Goal: Task Accomplishment & Management: Use online tool/utility

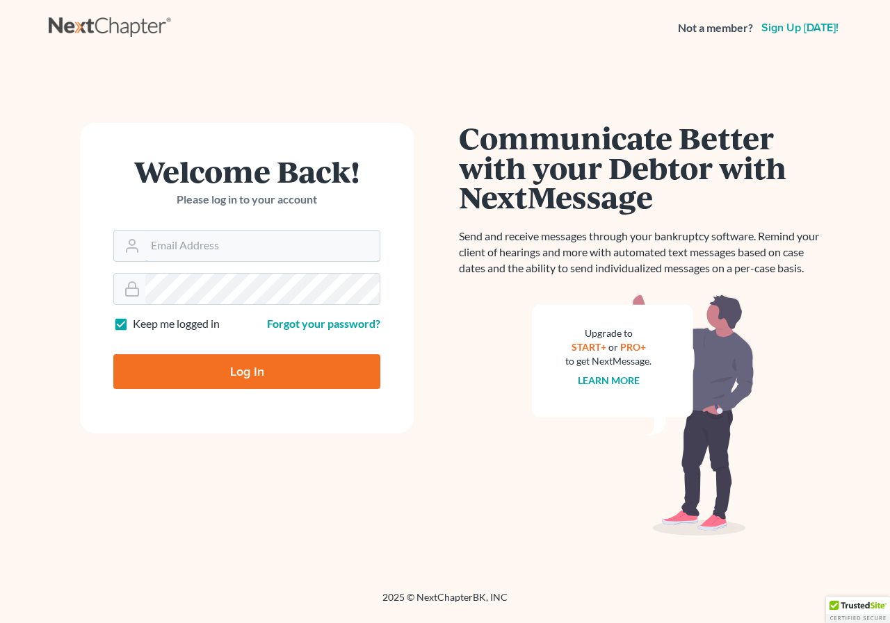
type input "chad@brannenlawfirm.com"
click at [178, 371] on input "Log In" at bounding box center [246, 371] width 267 height 35
type input "Thinking..."
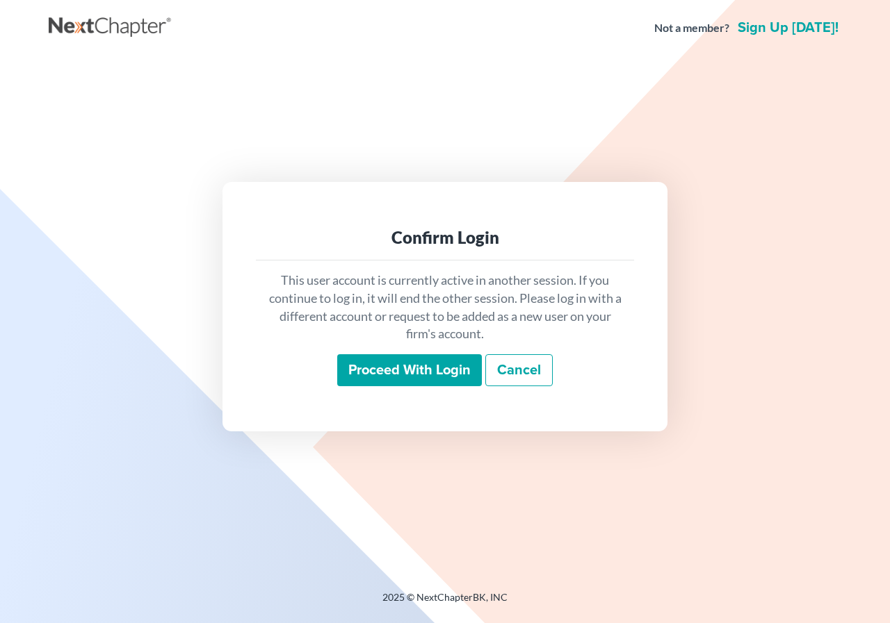
click at [424, 370] on input "Proceed with login" at bounding box center [409, 370] width 145 height 32
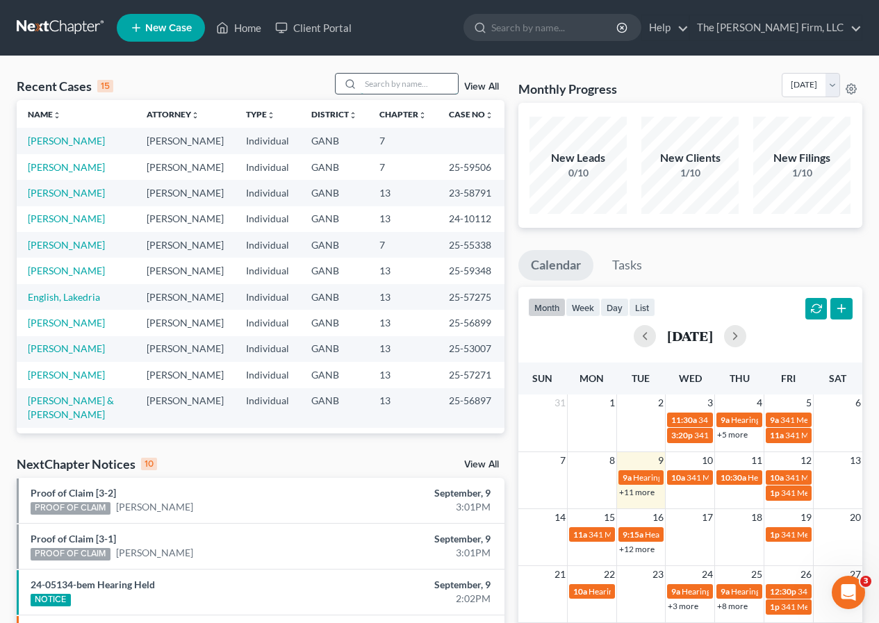
click at [394, 81] on input "search" at bounding box center [409, 84] width 97 height 20
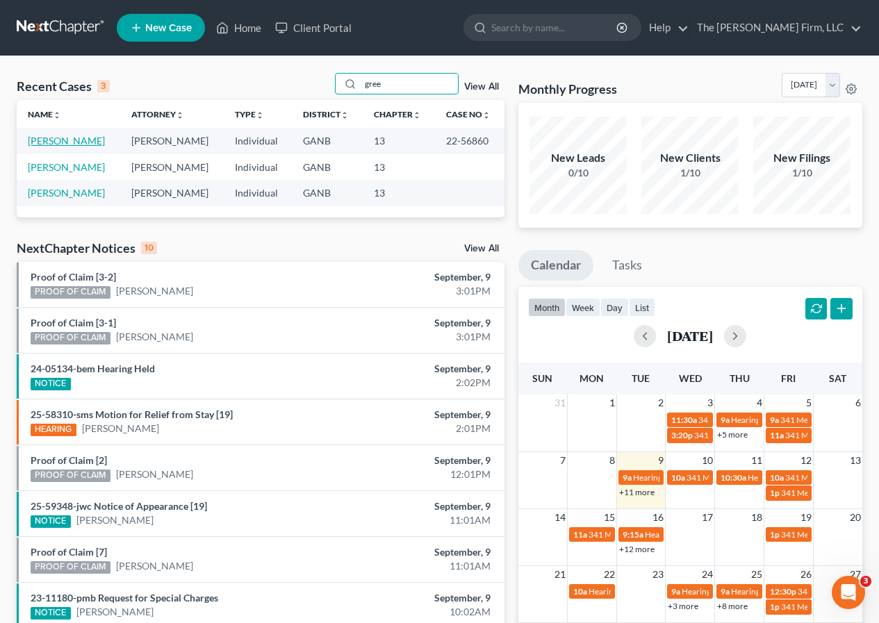
type input "gree"
click at [78, 140] on link "[PERSON_NAME]" at bounding box center [66, 141] width 77 height 12
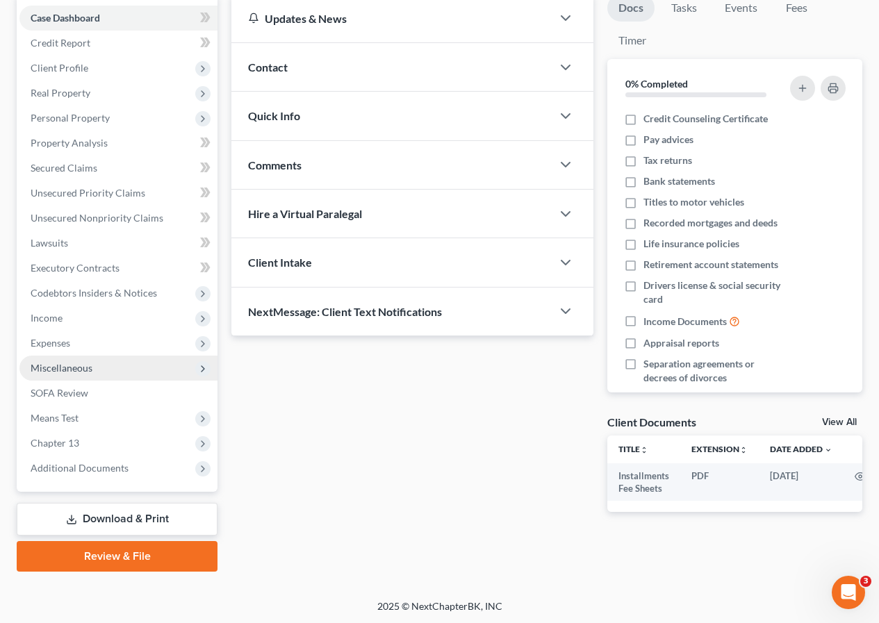
scroll to position [140, 0]
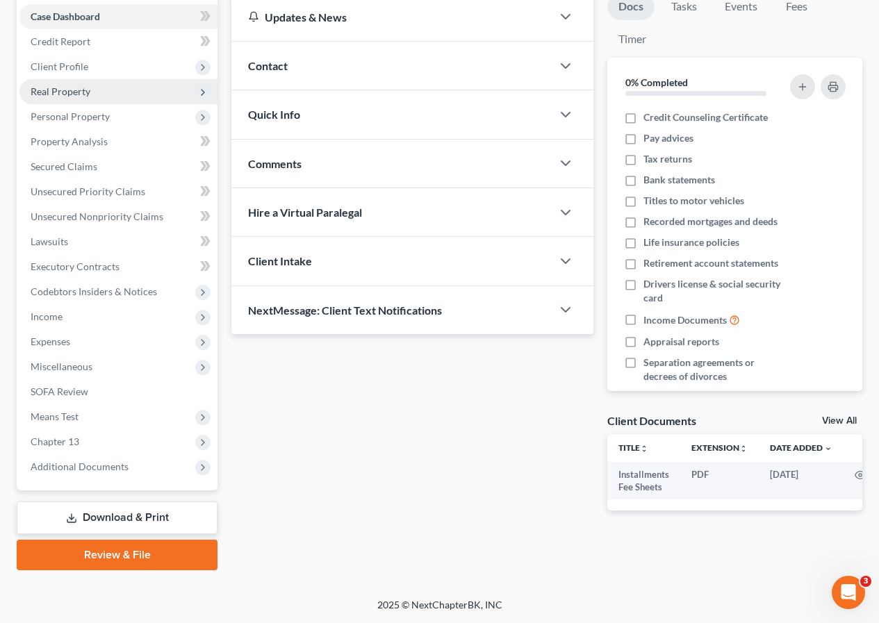
click at [52, 97] on span "Real Property" at bounding box center [118, 91] width 198 height 25
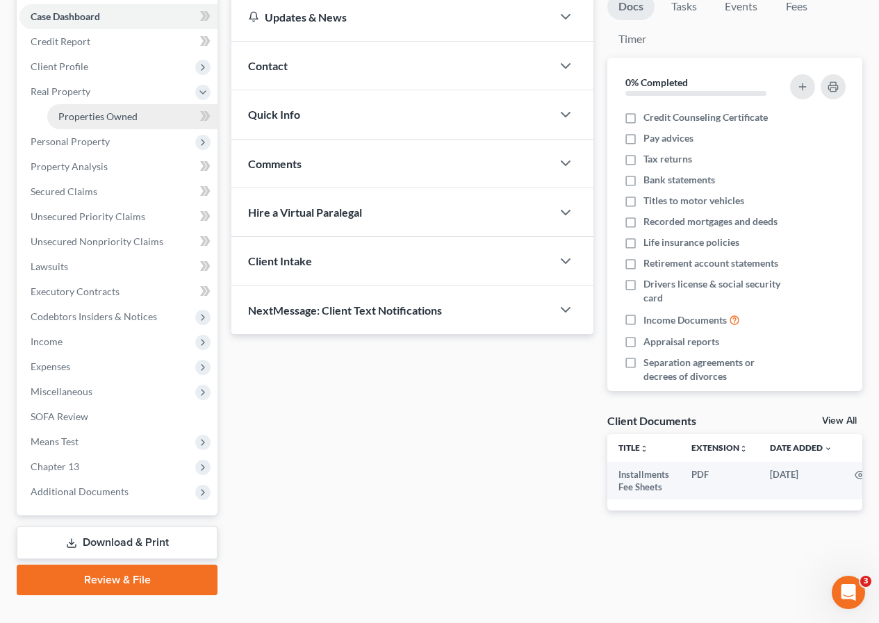
click at [75, 115] on span "Properties Owned" at bounding box center [97, 117] width 79 height 12
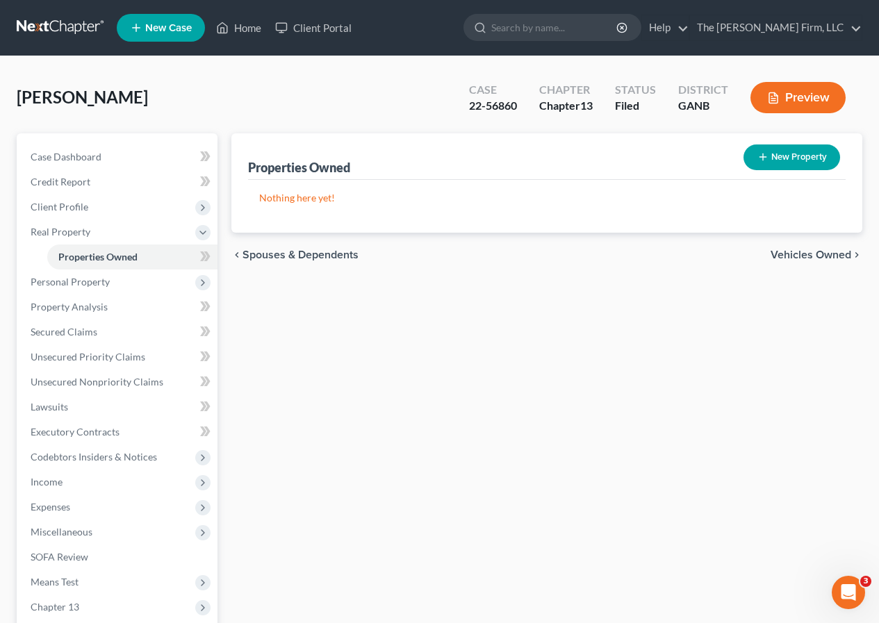
click at [787, 254] on span "Vehicles Owned" at bounding box center [811, 255] width 81 height 11
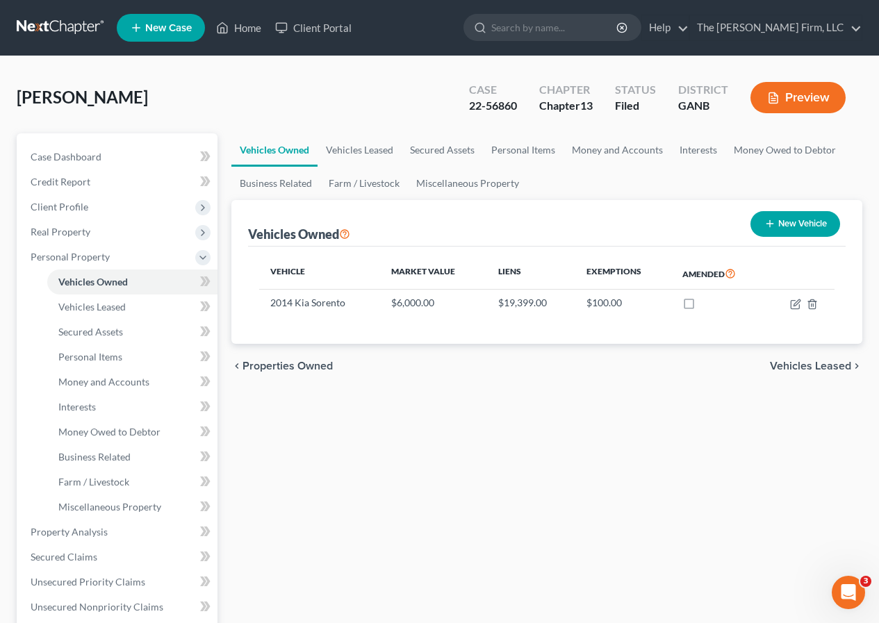
click at [833, 367] on span "Vehicles Leased" at bounding box center [810, 366] width 81 height 11
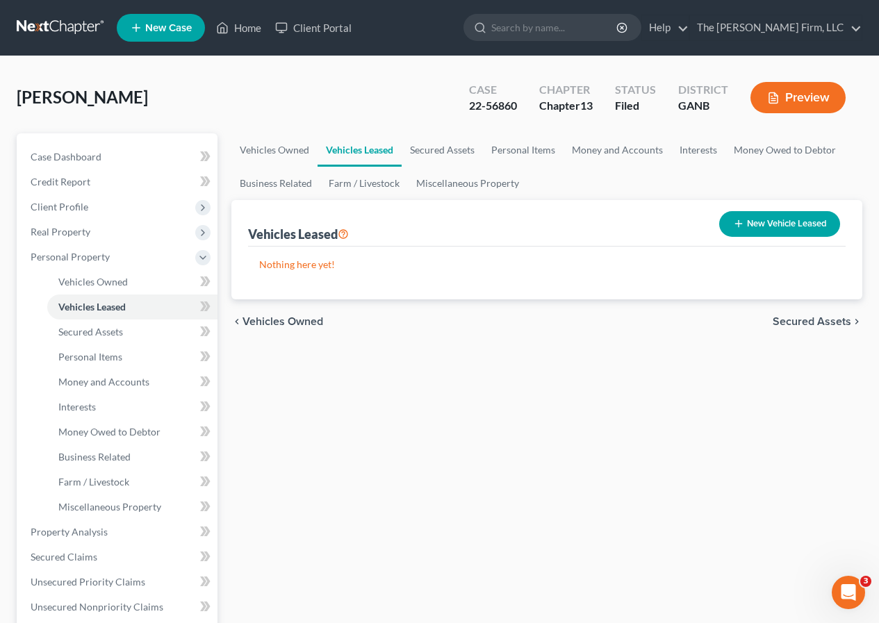
click at [822, 321] on span "Secured Assets" at bounding box center [812, 321] width 79 height 11
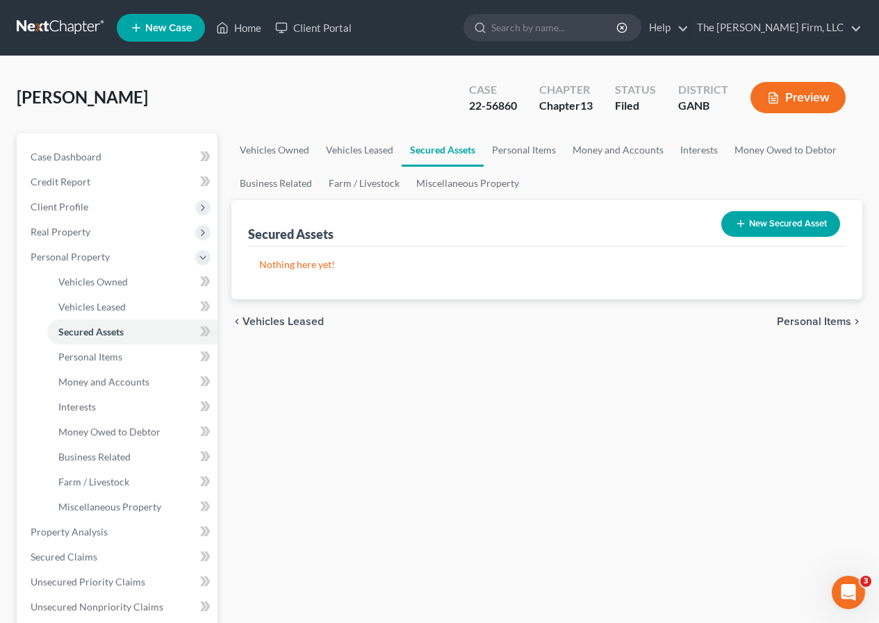
click at [822, 321] on span "Personal Items" at bounding box center [814, 321] width 74 height 11
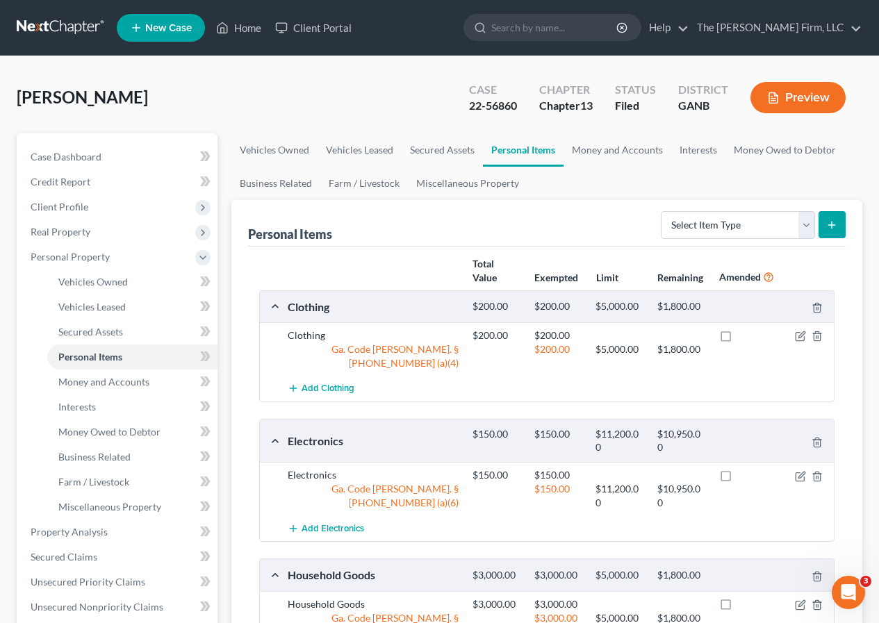
scroll to position [278, 0]
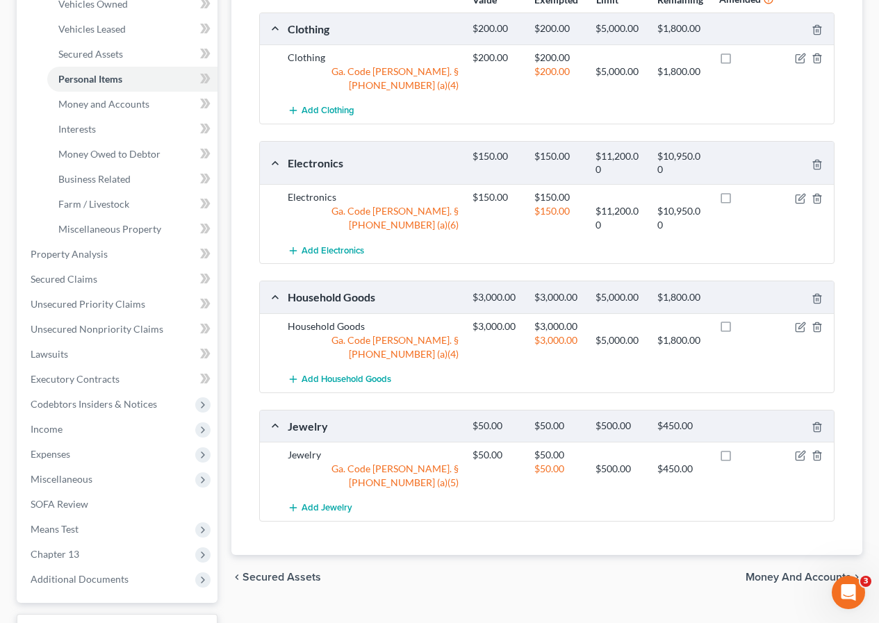
click at [801, 572] on span "Money and Accounts" at bounding box center [799, 577] width 106 height 11
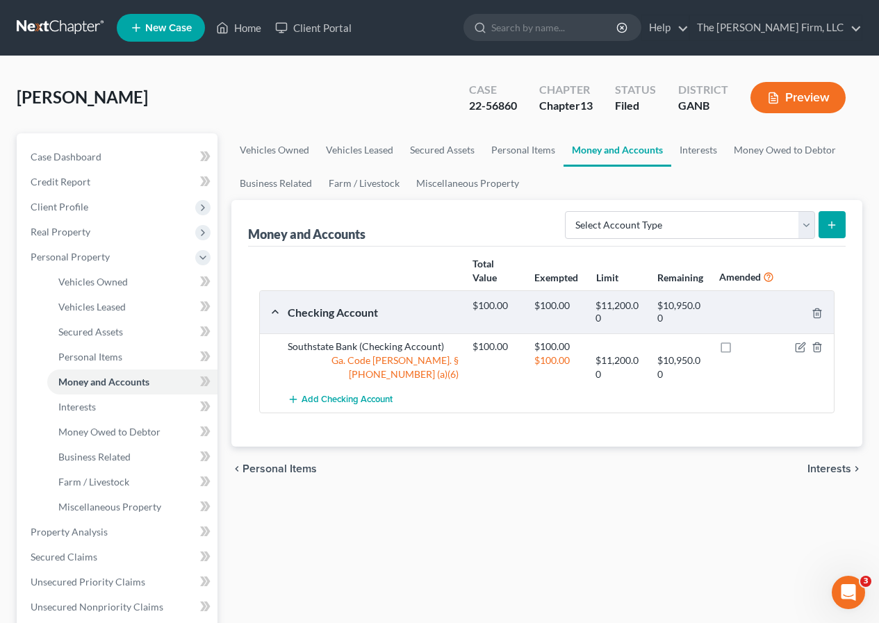
click at [833, 469] on span "Interests" at bounding box center [830, 469] width 44 height 11
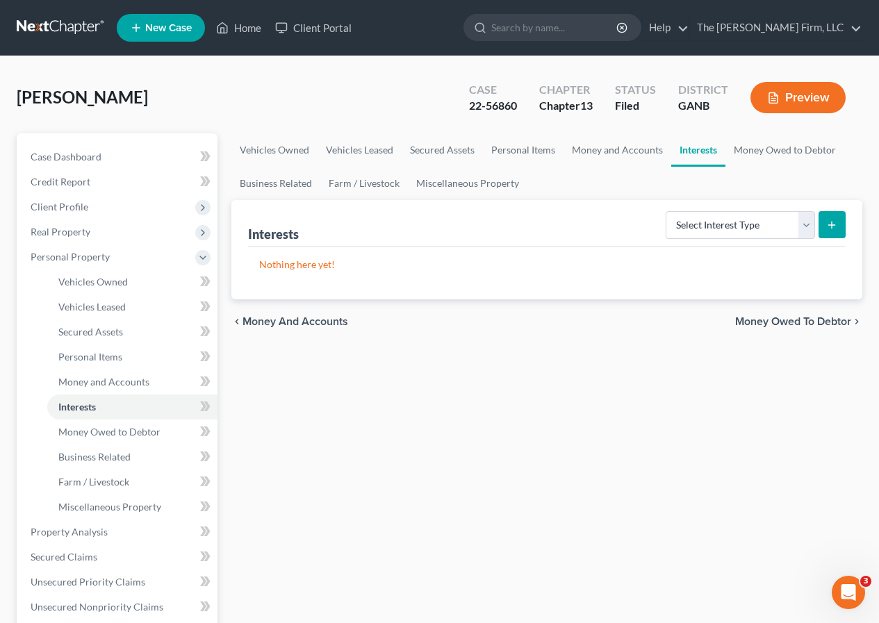
click at [778, 321] on span "Money Owed to Debtor" at bounding box center [793, 321] width 116 height 11
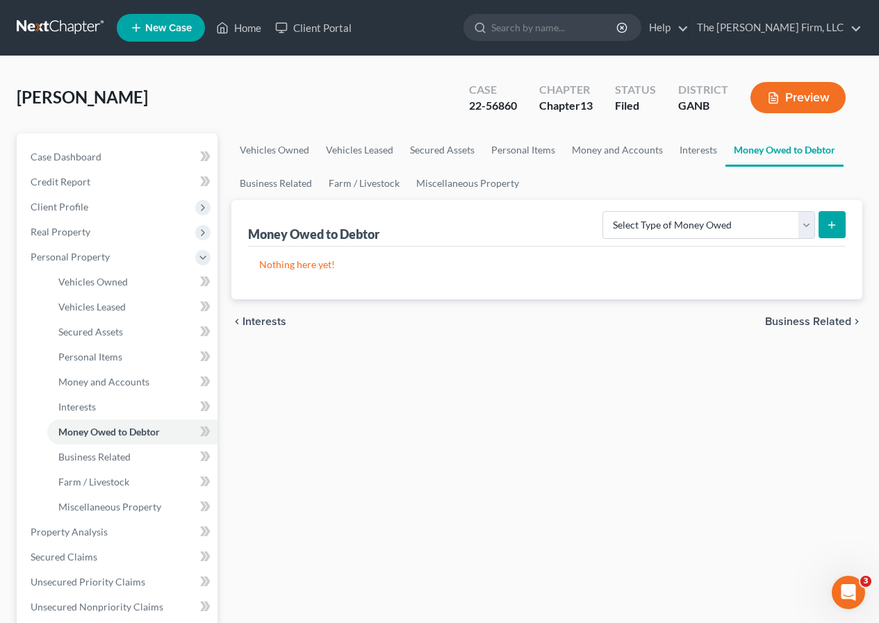
click at [778, 321] on span "Business Related" at bounding box center [808, 321] width 86 height 11
